Goal: Task Accomplishment & Management: Manage account settings

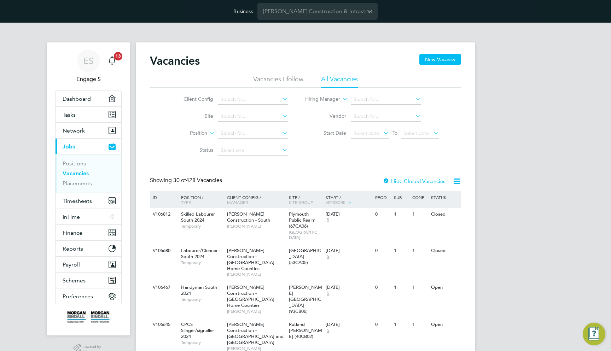
click at [255, 153] on input at bounding box center [253, 151] width 70 height 10
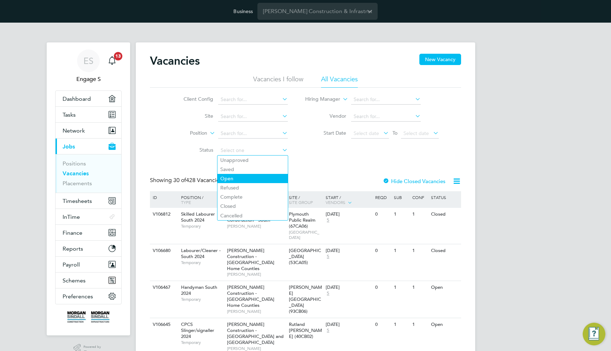
click at [246, 180] on li "Open" at bounding box center [253, 178] width 70 height 9
type input "Open"
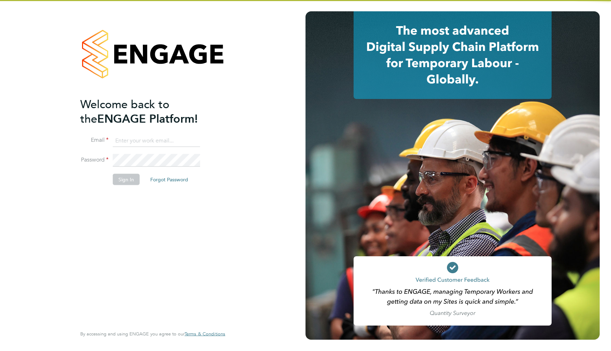
click at [164, 142] on input at bounding box center [156, 140] width 87 height 13
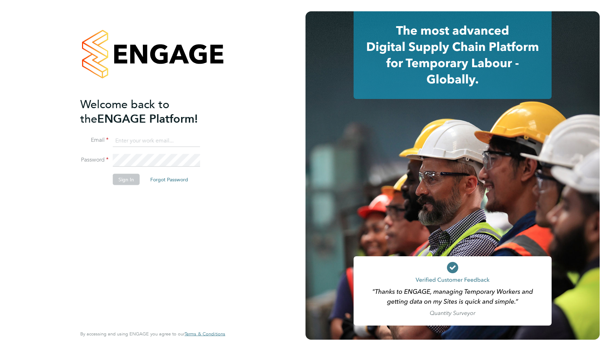
click at [145, 138] on input at bounding box center [156, 140] width 87 height 13
click at [139, 144] on input at bounding box center [156, 140] width 87 height 13
type input "support@engagelabs.io"
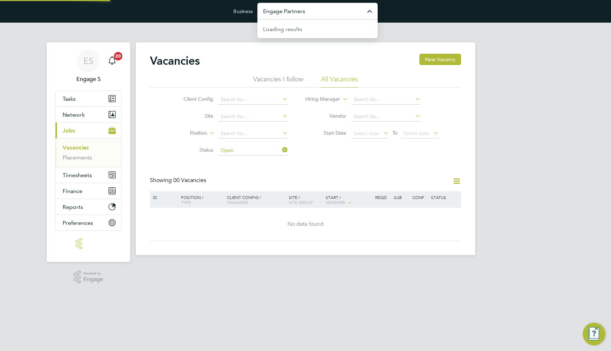
click at [309, 8] on input "Engage Partners" at bounding box center [318, 11] width 120 height 17
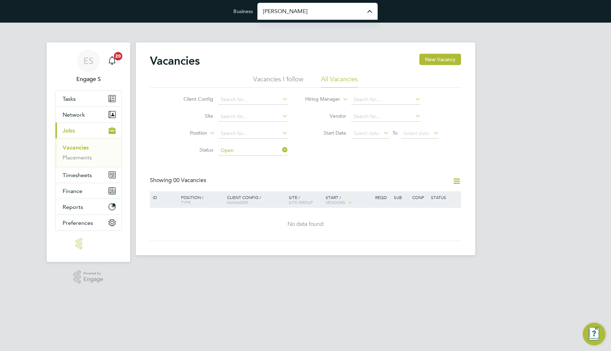
type input "Morgan Sindall Construction & Infrastructure Ltd"
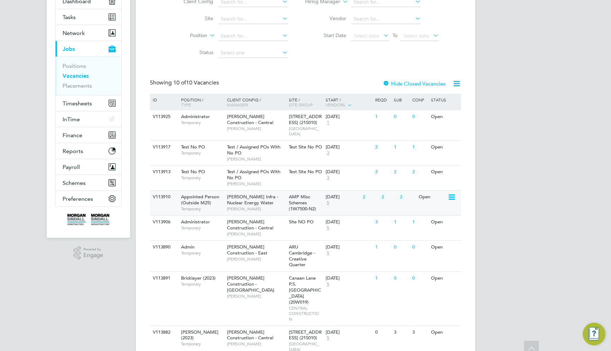
scroll to position [111, 0]
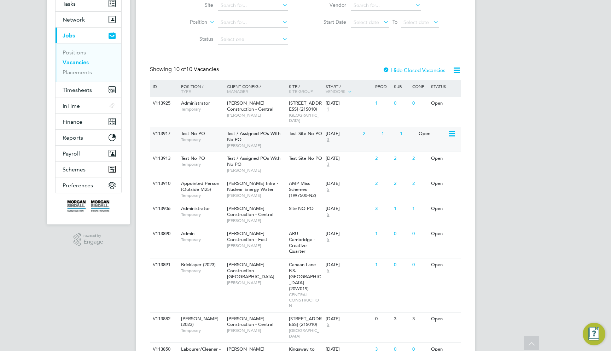
click at [409, 127] on div "1" at bounding box center [407, 133] width 18 height 13
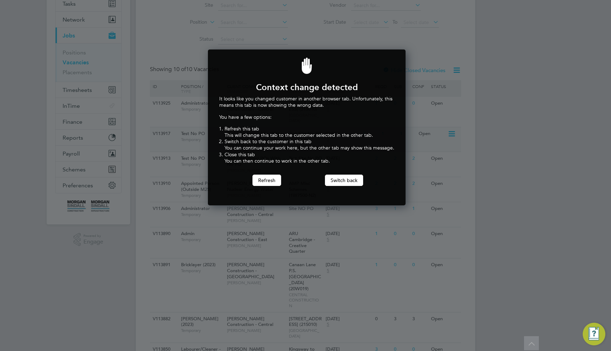
scroll to position [156, 195]
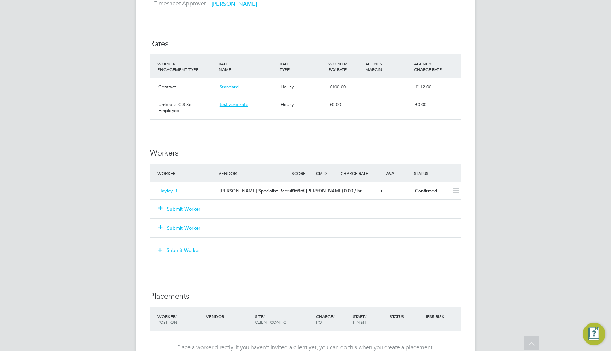
scroll to position [384, 0]
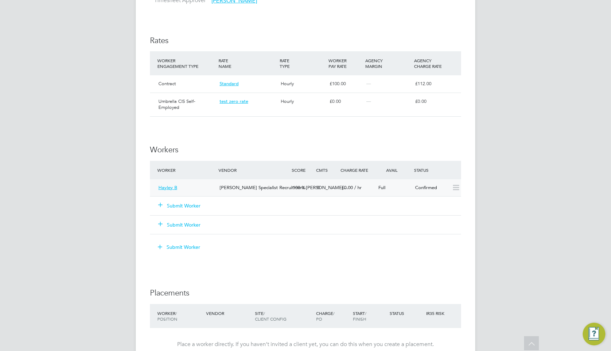
click at [245, 184] on div "Hays Specialist Recruitment Li…" at bounding box center [253, 188] width 73 height 12
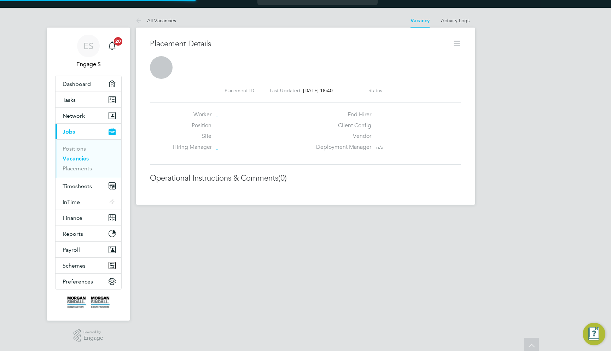
scroll to position [4, 4]
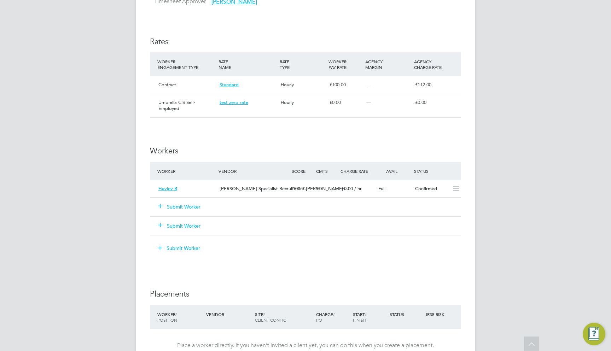
scroll to position [474, 0]
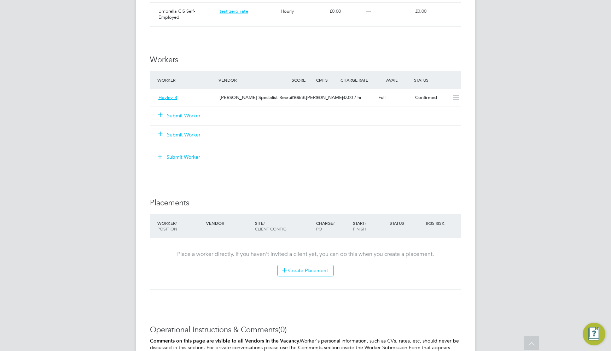
click at [189, 112] on button "Submit Worker" at bounding box center [180, 115] width 42 height 7
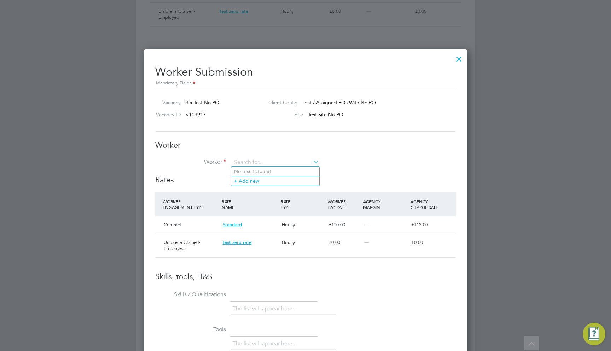
click at [460, 61] on div at bounding box center [459, 57] width 13 height 13
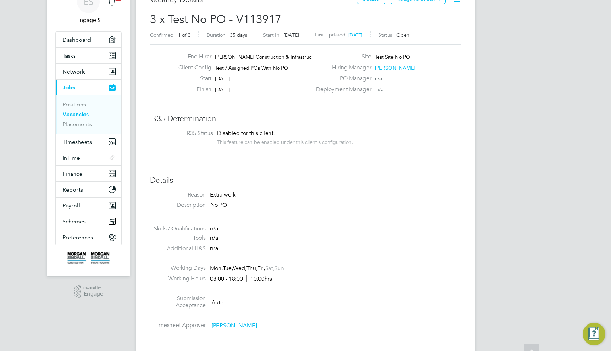
scroll to position [0, 0]
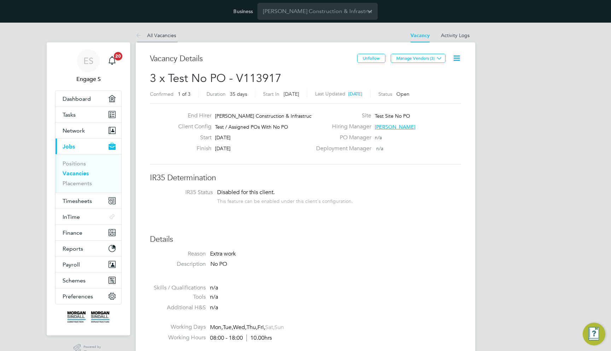
click at [157, 36] on link "All Vacancies" at bounding box center [156, 35] width 40 height 6
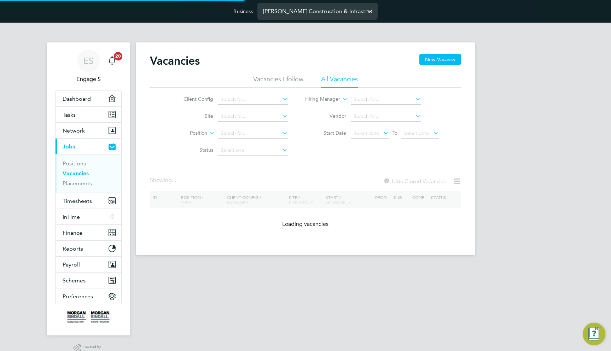
click at [293, 9] on input "Morgan Sindall Construction & Infrastructure Ltd" at bounding box center [318, 11] width 120 height 17
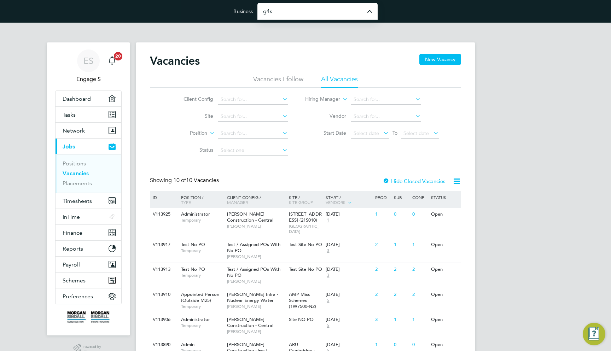
type input "G4S Facilities Management (Uk) Limited"
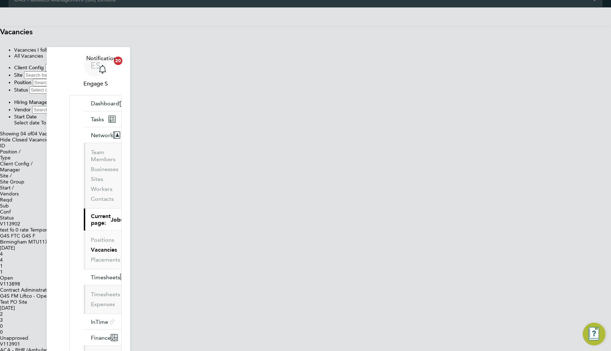
scroll to position [15, 0]
click at [369, 318] on div "3" at bounding box center [305, 321] width 611 height 6
click at [404, 222] on div "V113902 test fo 0 rate Temporary G4S FTC G4S F Birmingham MTU1175 BIRMINGHAM MT…" at bounding box center [305, 252] width 611 height 60
click at [332, 246] on div "10 Feb 2025 4" at bounding box center [305, 252] width 611 height 12
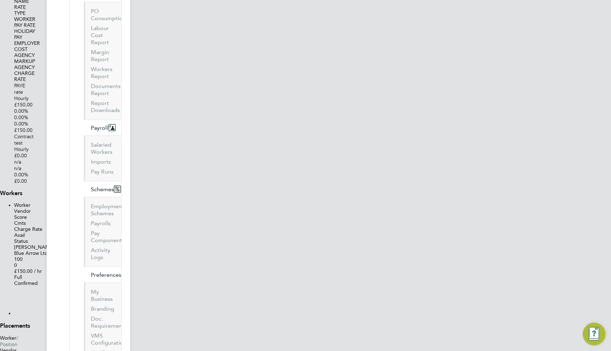
click at [14, 291] on button "Submit Worker" at bounding box center [14, 291] width 0 height 0
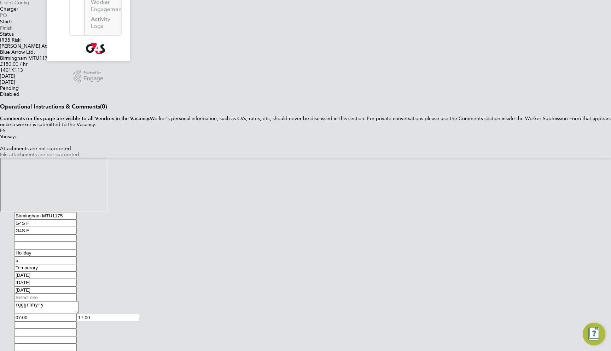
click at [249, 351] on div at bounding box center [302, 351] width 576 height 0
click at [0, 351] on button "Update Vacancy" at bounding box center [0, 351] width 0 height 0
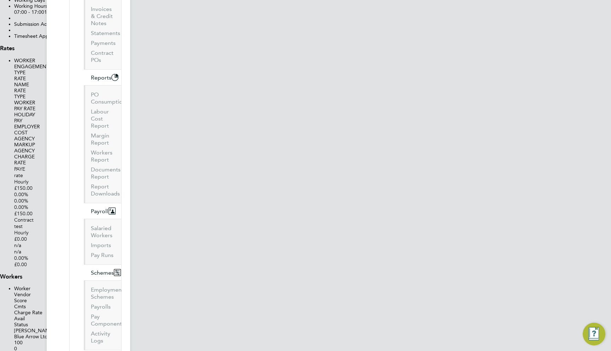
type input "John Arthur W (5117)"
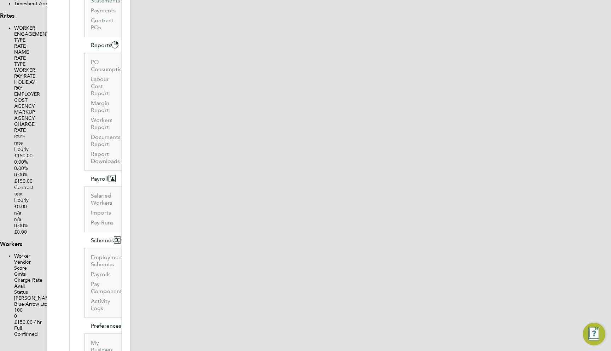
type input "Contract"
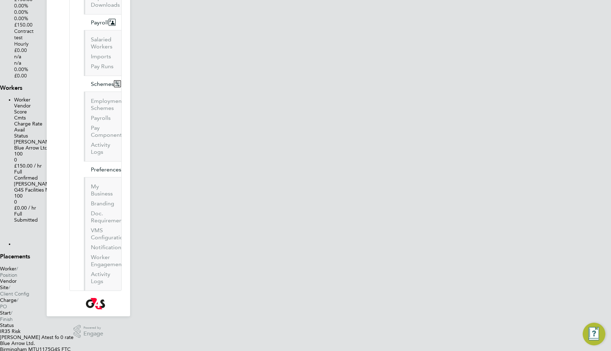
click at [365, 205] on div "£0.00 / hr" at bounding box center [312, 208] width 597 height 6
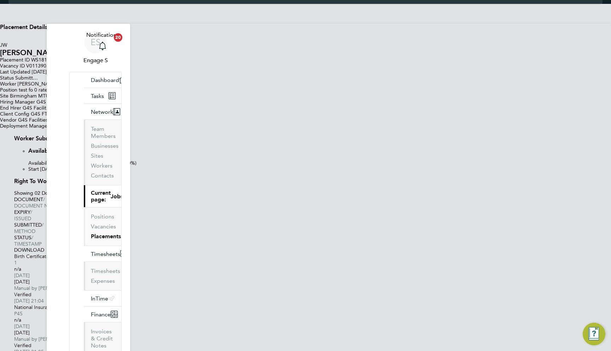
scroll to position [10, 0]
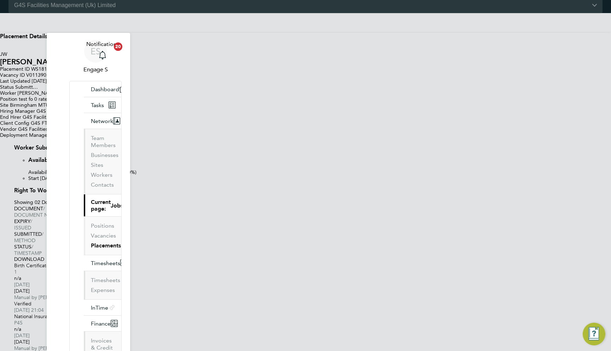
click at [14, 13] on link "Back To Vacancy" at bounding box center [14, 13] width 0 height 0
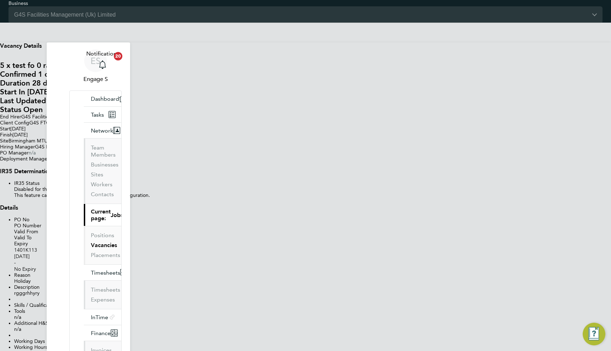
scroll to position [12, 74]
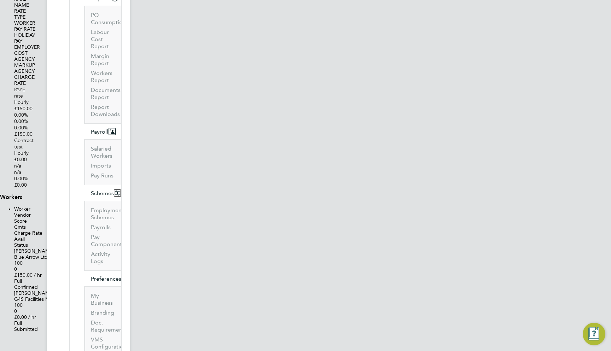
click at [392, 321] on div "Full" at bounding box center [312, 324] width 597 height 6
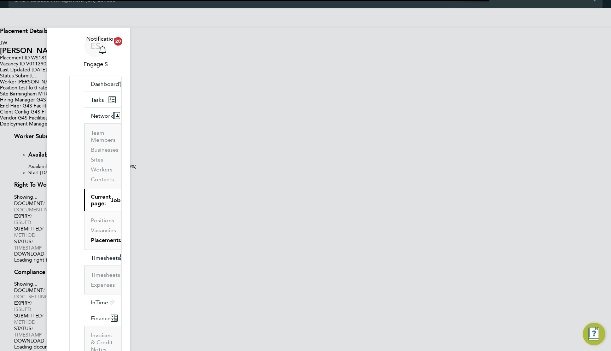
click at [0, 40] on icon at bounding box center [0, 40] width 0 height 0
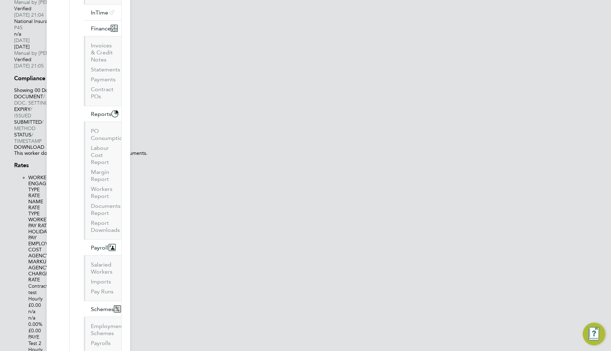
scroll to position [276, 0]
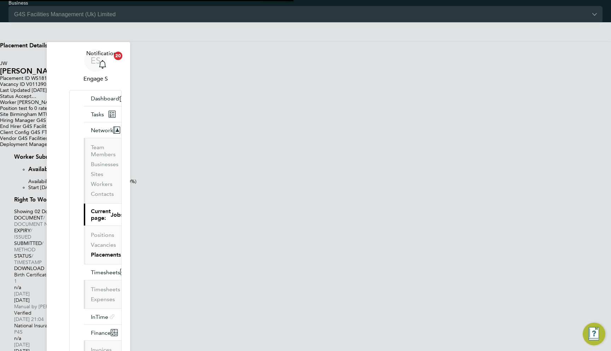
scroll to position [4, 4]
click at [0, 60] on icon at bounding box center [0, 57] width 0 height 6
click at [14, 22] on link "Back To Vacancy" at bounding box center [14, 22] width 0 height 0
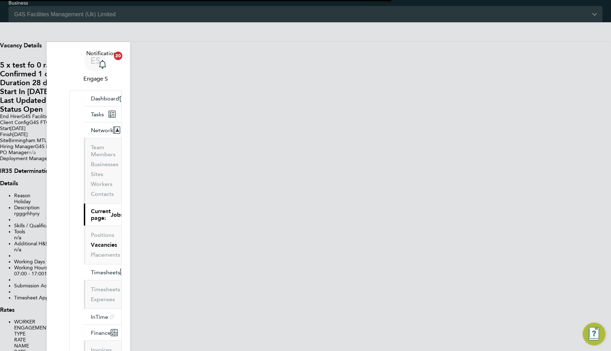
scroll to position [4, 4]
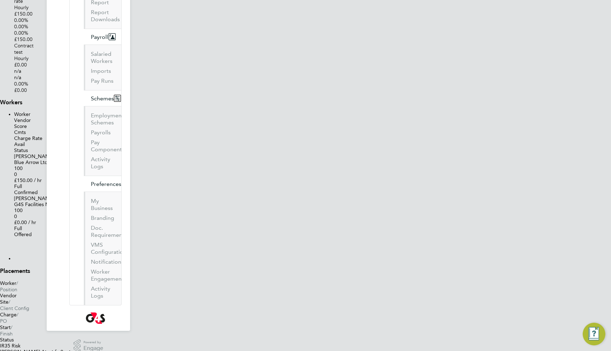
click at [14, 242] on button "Submit Worker" at bounding box center [14, 242] width 0 height 0
type input "Michael C (5912)"
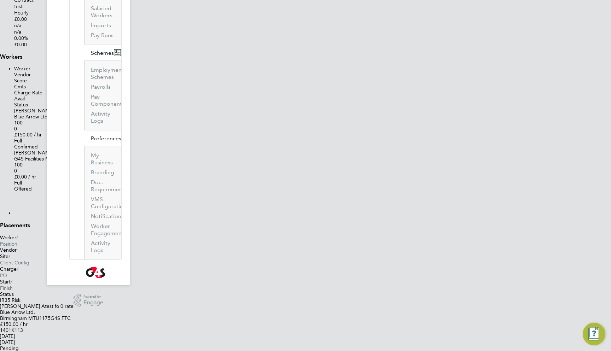
type input "Contract"
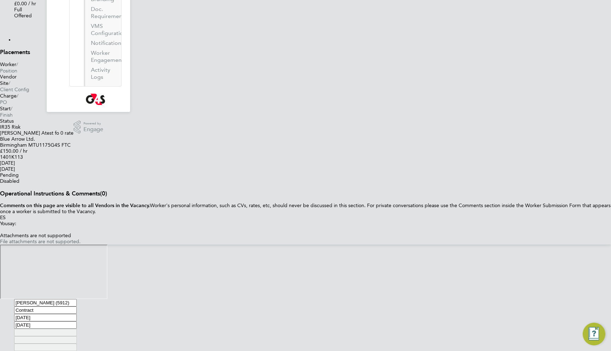
click at [0, 351] on button "Save" at bounding box center [0, 351] width 0 height 0
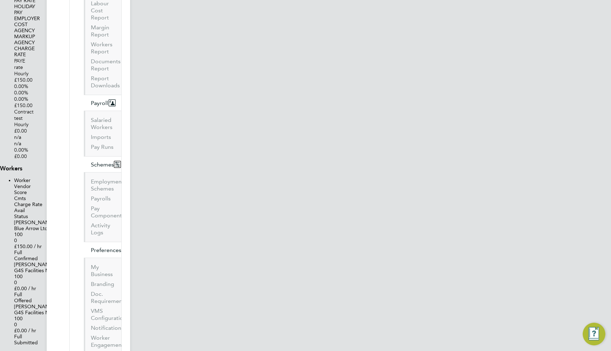
click at [327, 322] on div "0" at bounding box center [312, 325] width 597 height 6
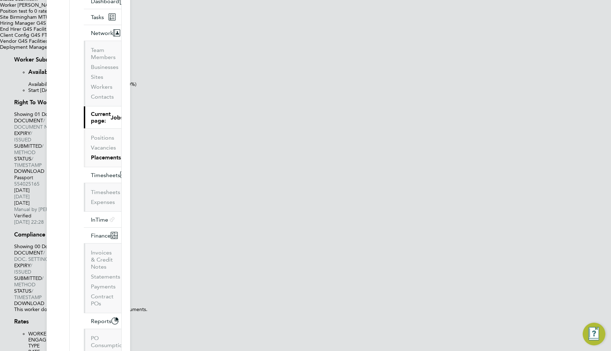
type input "test 2"
type input "01"
type input "1.3936632955"
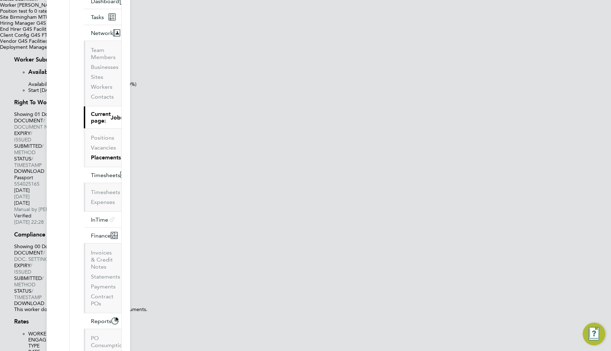
type input "010"
type input "13.936632955"
type input "0100"
type input "139.36632955"
type input "100"
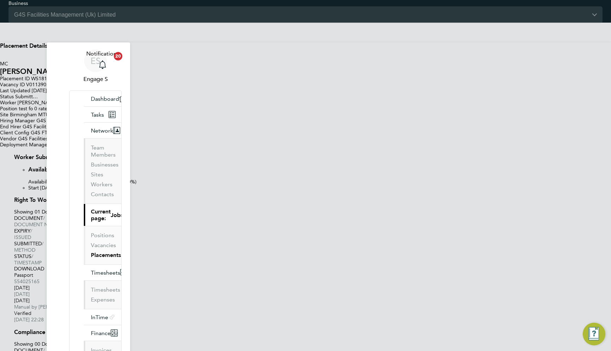
click at [0, 60] on icon at bounding box center [0, 58] width 0 height 6
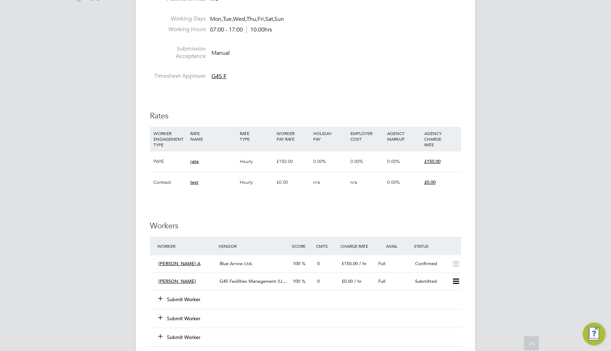
scroll to position [359, 0]
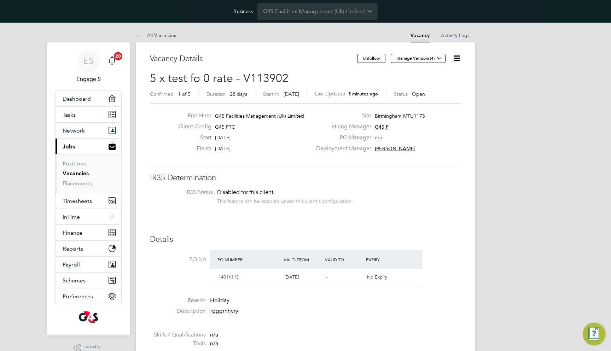
click at [458, 57] on icon at bounding box center [457, 58] width 9 height 9
click at [459, 57] on icon at bounding box center [457, 58] width 9 height 9
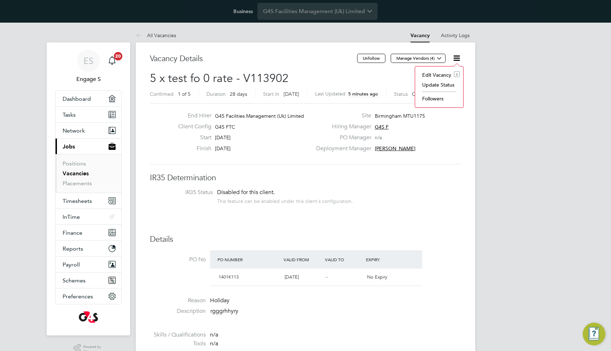
click at [448, 149] on div "Deployment Manager [PERSON_NAME]" at bounding box center [388, 150] width 152 height 11
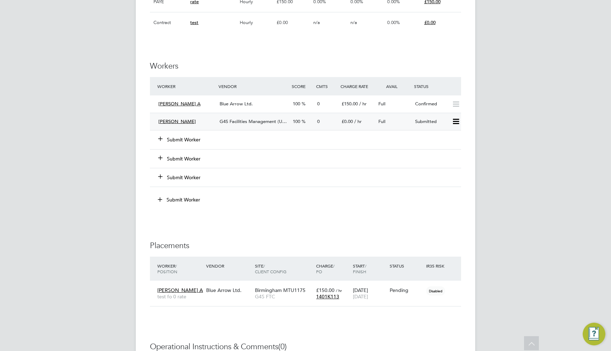
click at [299, 117] on div "100" at bounding box center [302, 122] width 24 height 12
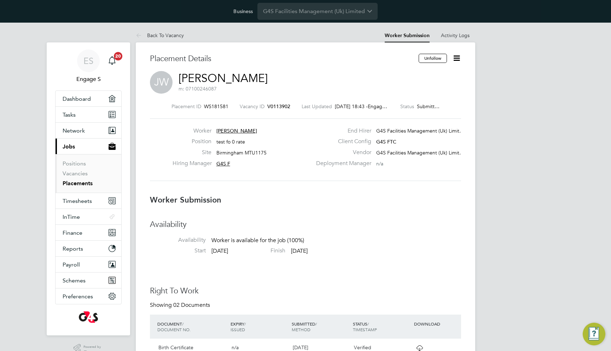
click at [458, 58] on icon at bounding box center [457, 58] width 9 height 9
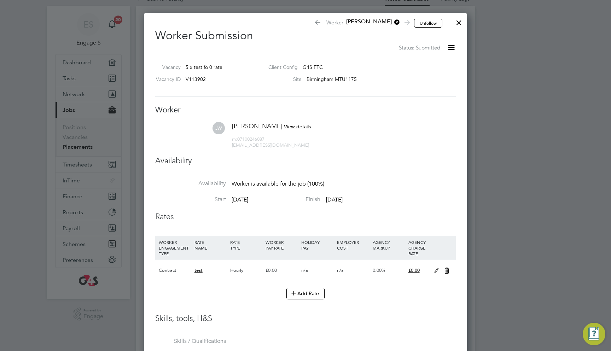
scroll to position [74, 0]
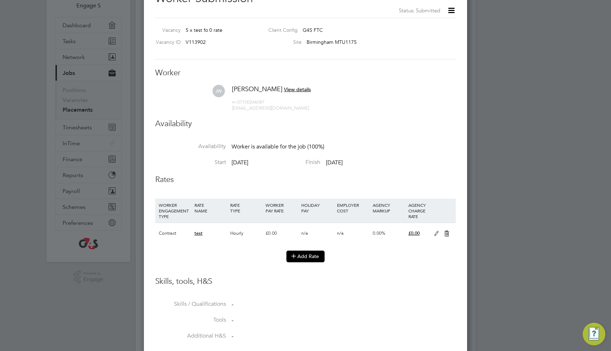
click at [308, 251] on button "Add Rate" at bounding box center [306, 256] width 38 height 11
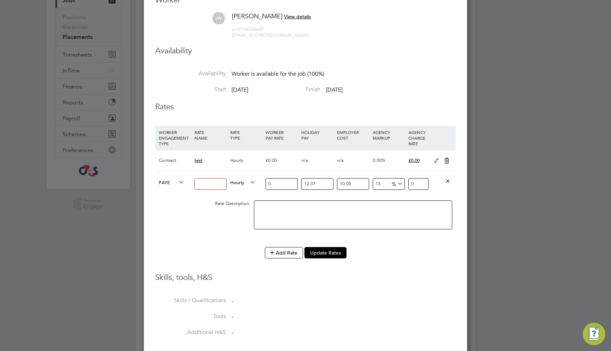
scroll to position [140, 0]
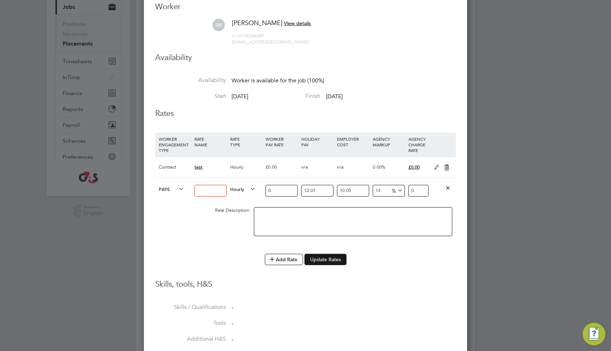
click at [318, 256] on button "Update Rates" at bounding box center [326, 259] width 42 height 11
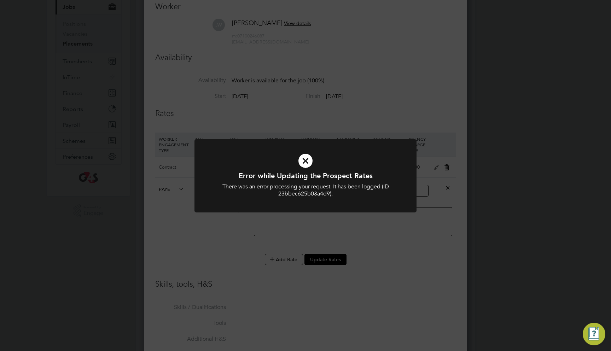
click at [205, 246] on div "Error while Updating the Prospect Rates There was an error processing your requ…" at bounding box center [305, 175] width 611 height 351
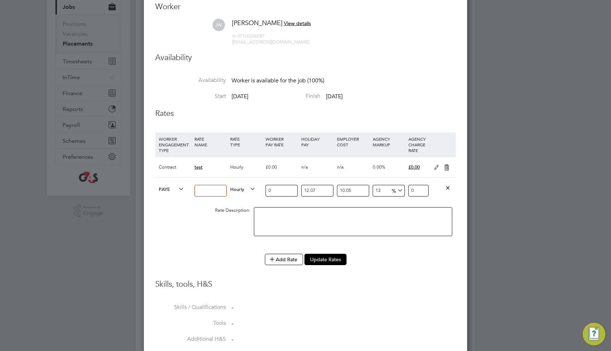
click at [205, 194] on div at bounding box center [211, 191] width 36 height 26
click at [205, 189] on input at bounding box center [211, 191] width 32 height 12
type input "Test 2"
click at [276, 186] on input "0" at bounding box center [282, 191] width 32 height 12
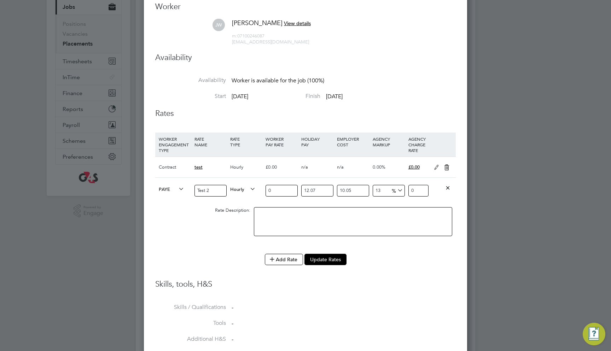
type input "1"
type input "1.3936632955"
type input "10"
type input "13.936632955"
type input "100"
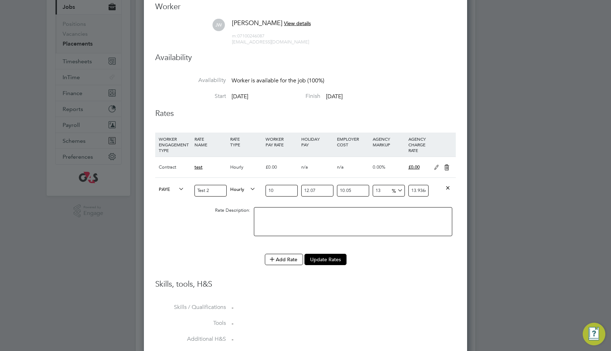
type input "139.36632955"
type input "100"
click at [324, 254] on button "Update Rates" at bounding box center [326, 259] width 42 height 11
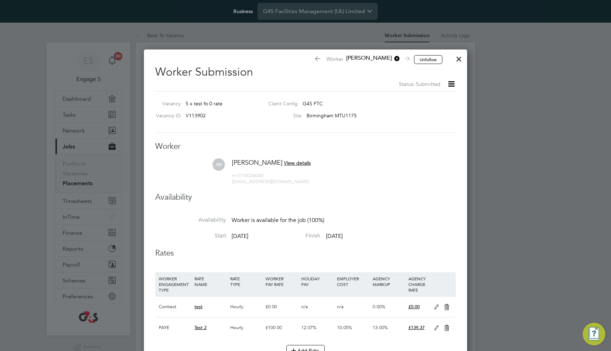
scroll to position [0, 0]
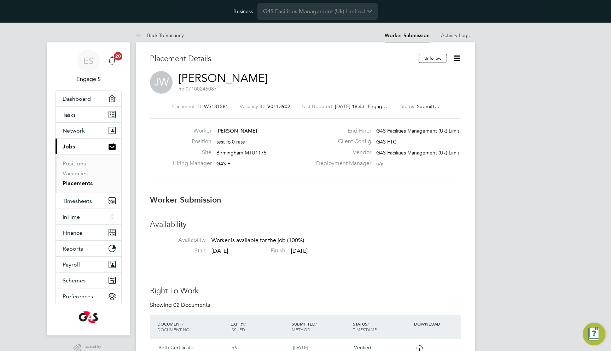
scroll to position [2, 0]
